Goal: Task Accomplishment & Management: Use online tool/utility

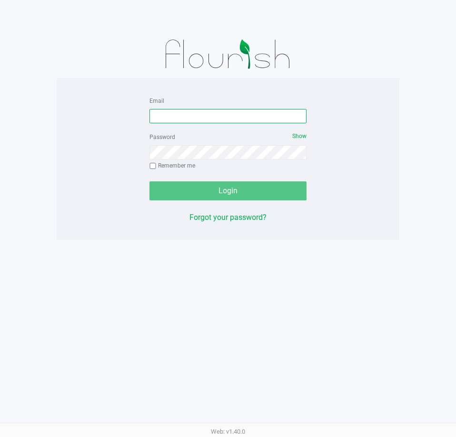
click at [233, 121] on input "Email" at bounding box center [227, 116] width 157 height 14
type input "edodich@liveparallel.com"
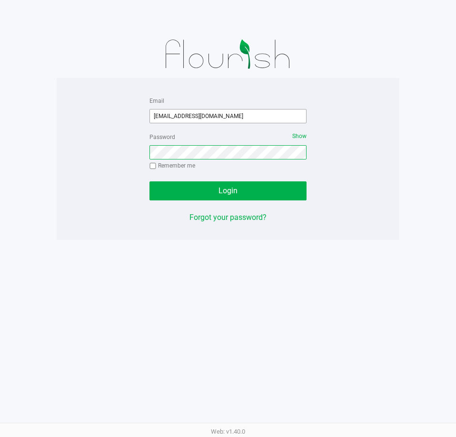
click at [149, 181] on button "Login" at bounding box center [227, 190] width 157 height 19
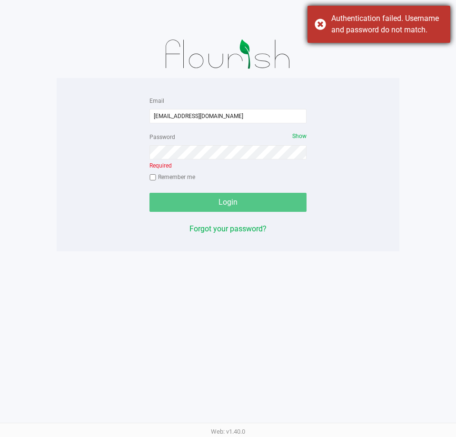
click at [404, 23] on div "Authentication failed. Username and password do not match." at bounding box center [387, 24] width 112 height 23
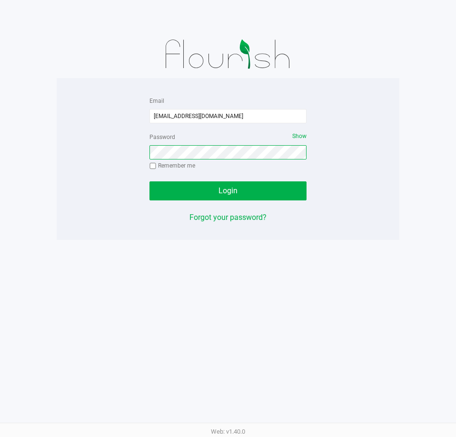
click at [149, 181] on button "Login" at bounding box center [227, 190] width 157 height 19
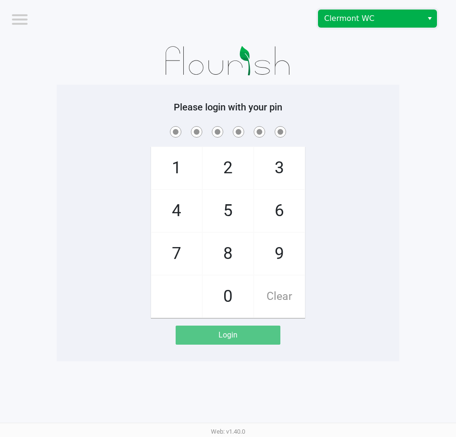
click at [416, 22] on span "Clermont WC" at bounding box center [370, 18] width 93 height 11
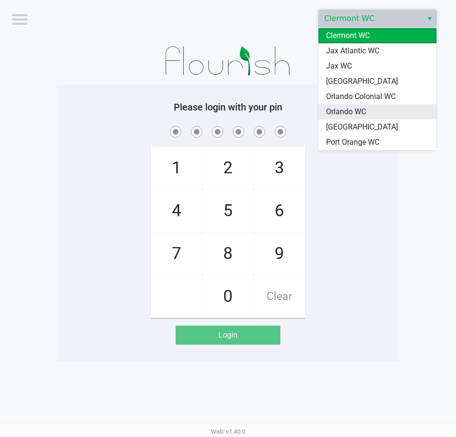
click at [373, 116] on li "Orlando WC" at bounding box center [377, 111] width 118 height 15
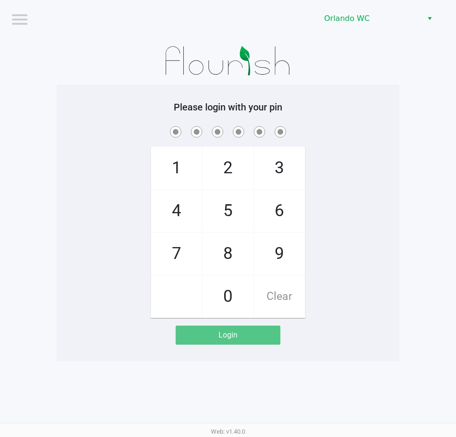
click at [373, 116] on div "Please login with your pin 1 4 7 2 5 8 0 3 6 9 Clear Login" at bounding box center [228, 222] width 343 height 243
checkbox input "true"
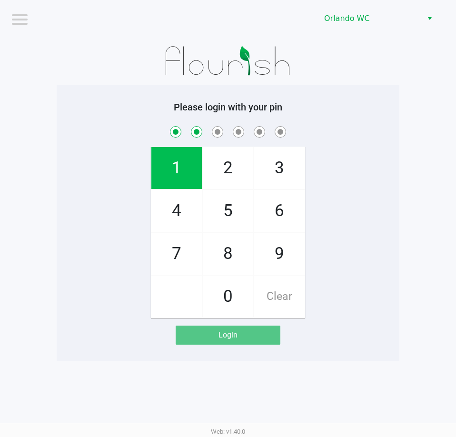
checkbox input "true"
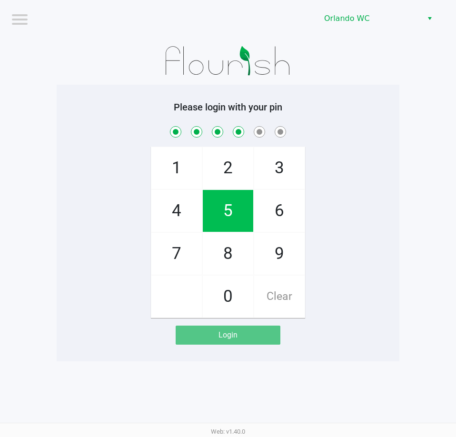
checkbox input "true"
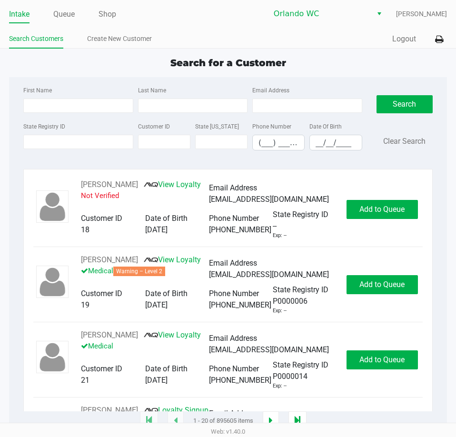
click at [96, 10] on ul "Intake Queue Shop" at bounding box center [118, 15] width 219 height 16
click at [107, 14] on link "Shop" at bounding box center [108, 14] width 18 height 13
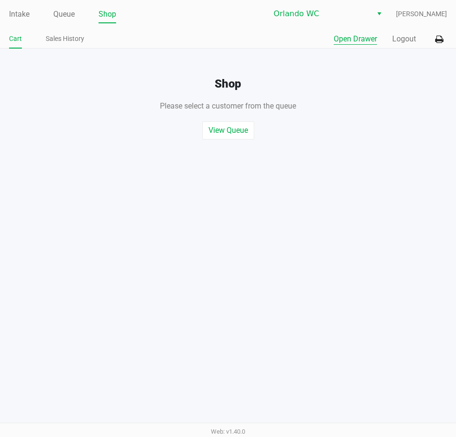
click at [373, 39] on button "Open Drawer" at bounding box center [355, 38] width 43 height 11
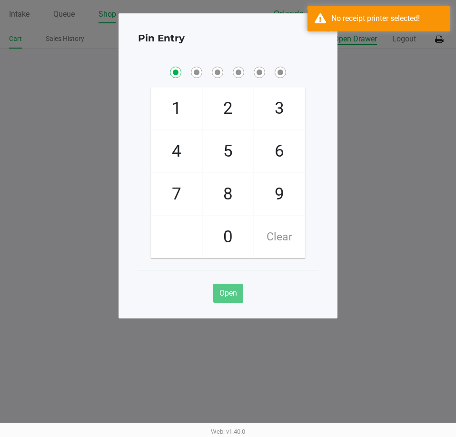
checkbox input "true"
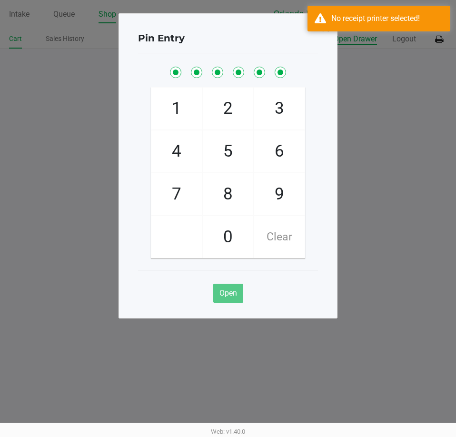
checkbox input "true"
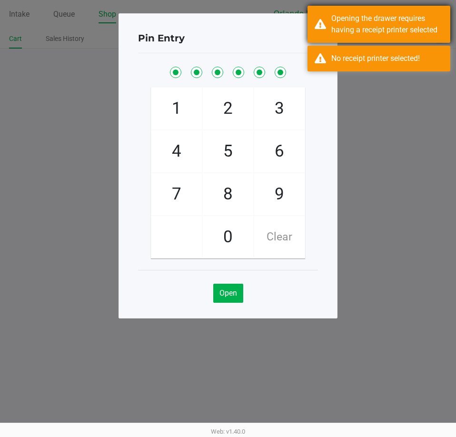
click at [317, 17] on div "Opening the drawer requires having a receipt printer selected" at bounding box center [378, 24] width 143 height 37
click at [316, 46] on div "No receipt printer selected!" at bounding box center [378, 59] width 143 height 26
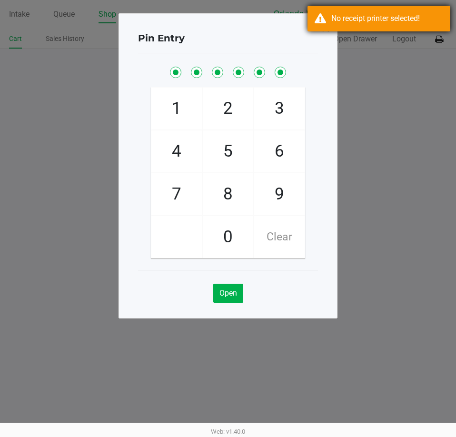
click at [325, 24] on span at bounding box center [325, 28] width 9 height 15
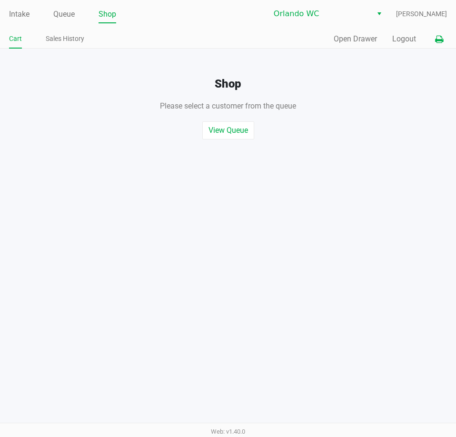
click at [444, 42] on button at bounding box center [439, 39] width 16 height 18
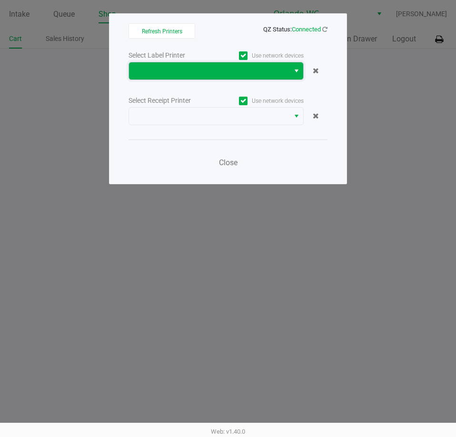
click at [149, 73] on span at bounding box center [209, 70] width 149 height 11
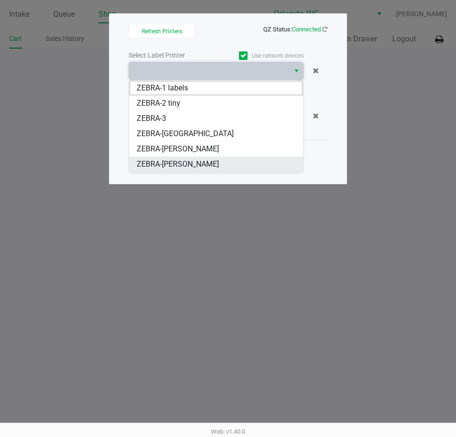
click at [190, 158] on li "ZEBRA-TYWIN-LANNISTER" at bounding box center [216, 164] width 174 height 15
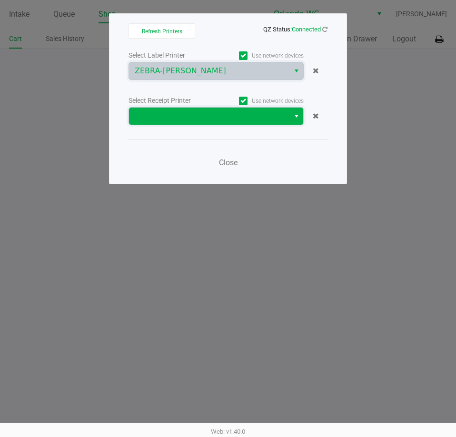
click at [189, 110] on span at bounding box center [209, 116] width 160 height 17
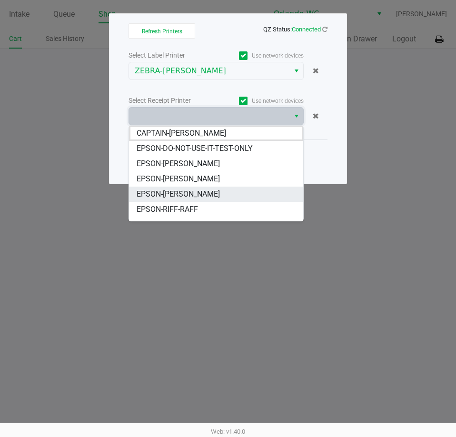
scroll to position [42, 0]
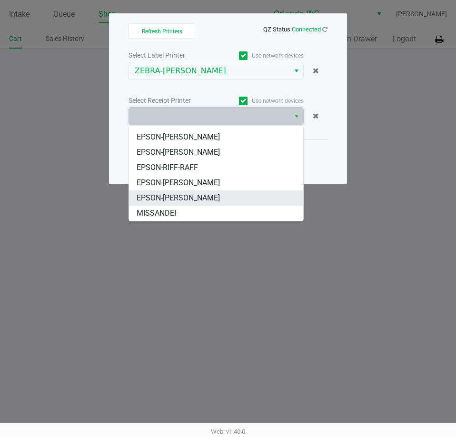
click at [199, 197] on span "EPSON-TYWIN-LANNISTER" at bounding box center [178, 197] width 83 height 11
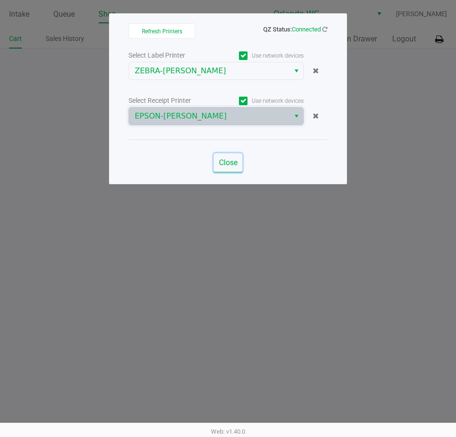
click at [238, 154] on button "Close" at bounding box center [228, 162] width 29 height 19
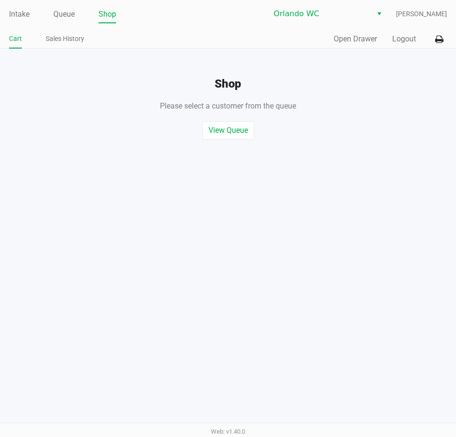
click at [232, 158] on div "Refresh Printers QZ Status: Connected Select Label Printer Use network devices …" at bounding box center [228, 75] width 238 height 171
click at [370, 39] on button "Open Drawer" at bounding box center [355, 38] width 43 height 11
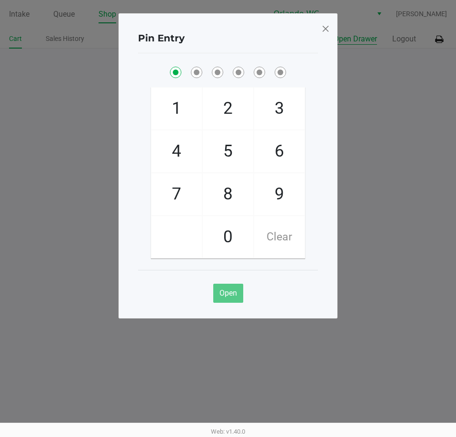
checkbox input "true"
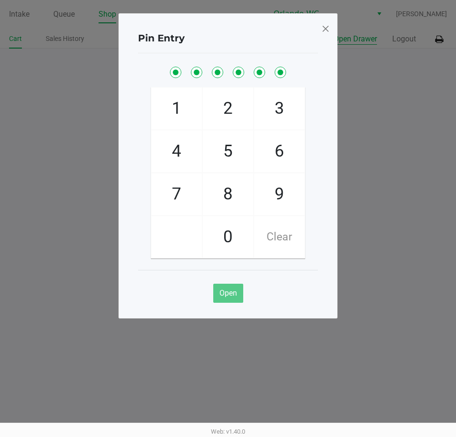
checkbox input "true"
click at [320, 29] on div "Pin Entry 1 4 7 2 5 8 0 3 6 9 Clear Open" at bounding box center [227, 165] width 219 height 305
click at [328, 29] on span at bounding box center [325, 28] width 9 height 15
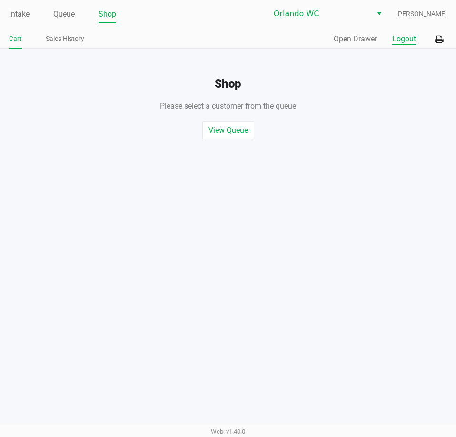
click at [399, 38] on button "Logout" at bounding box center [404, 38] width 24 height 11
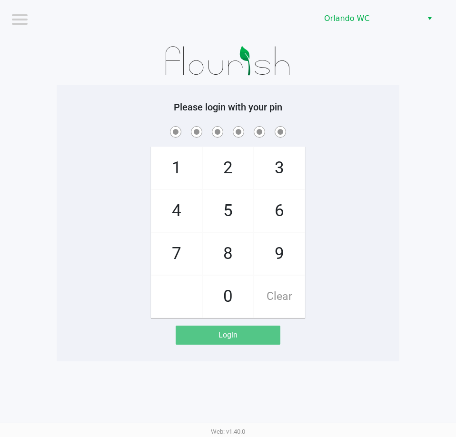
click at [333, 169] on div "1 4 7 2 5 8 0 3 6 9 Clear" at bounding box center [228, 221] width 343 height 194
checkbox input "true"
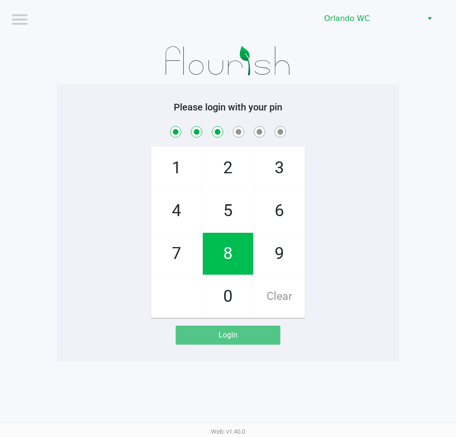
checkbox input "true"
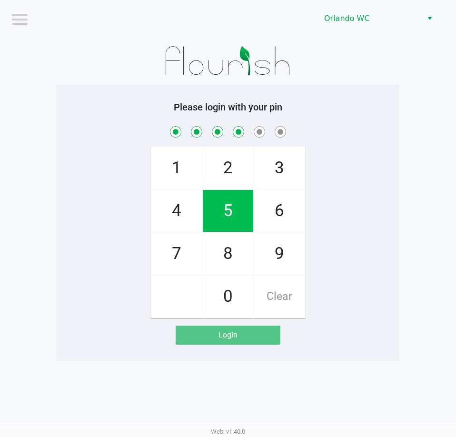
checkbox input "true"
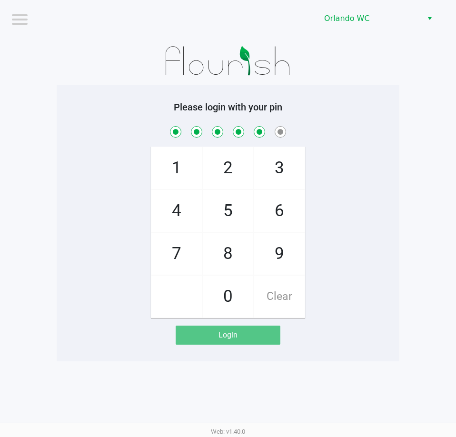
checkbox input "true"
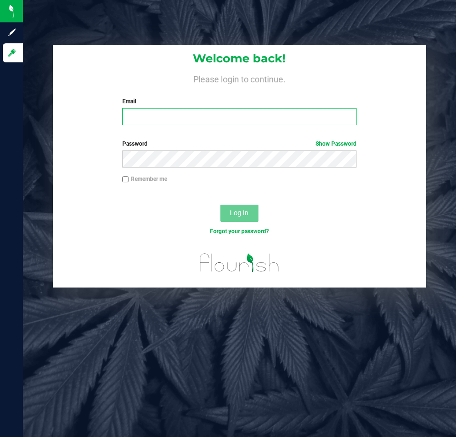
click at [219, 119] on input "Email" at bounding box center [239, 116] width 234 height 17
type input "[EMAIL_ADDRESS][DOMAIN_NAME]"
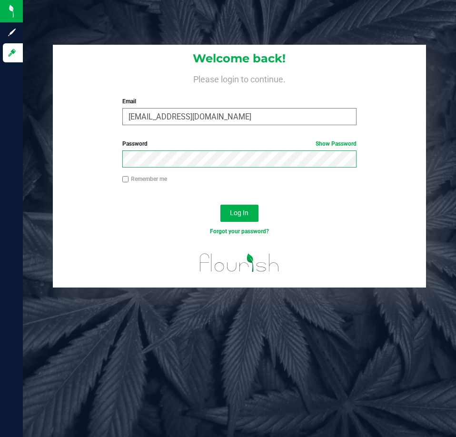
click at [220, 205] on button "Log In" at bounding box center [239, 213] width 38 height 17
